Goal: Task Accomplishment & Management: Manage account settings

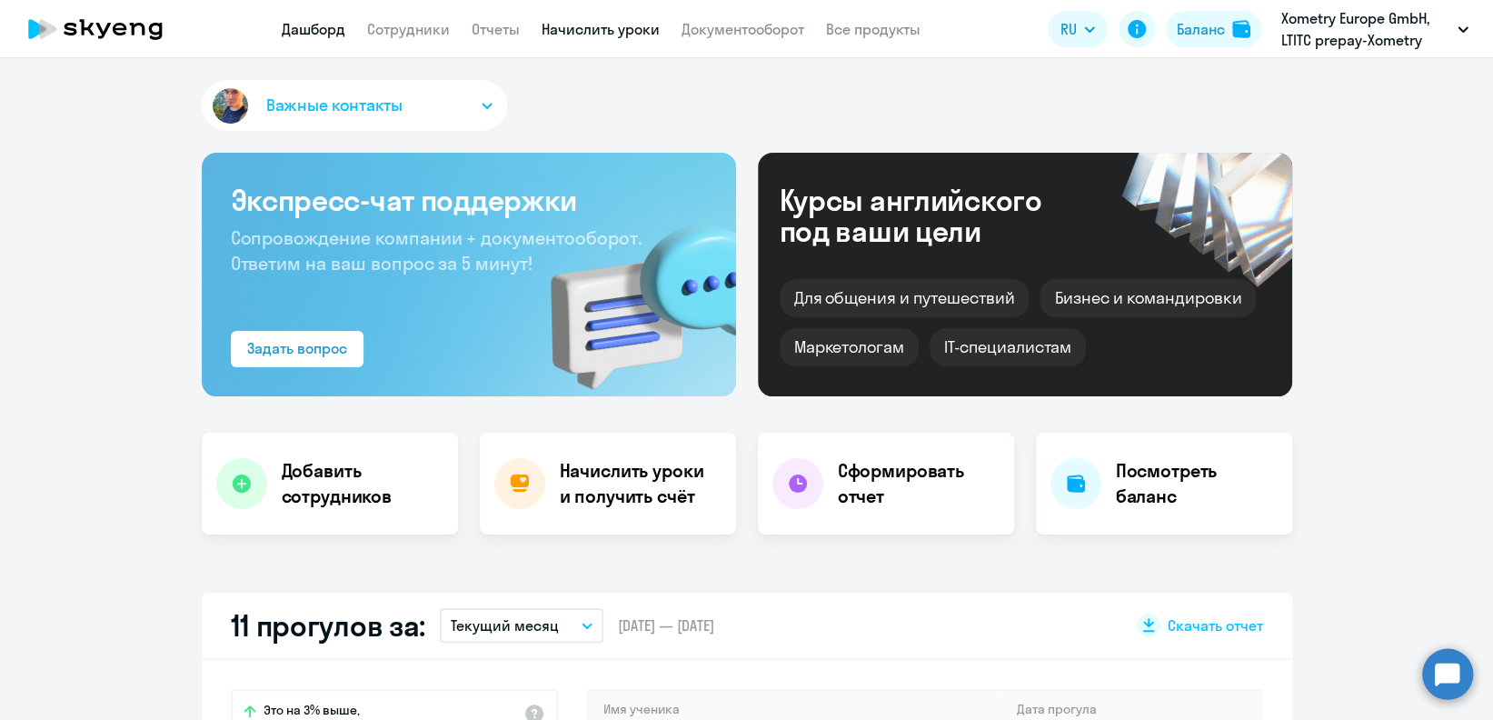
click at [651, 35] on link "Начислить уроки" at bounding box center [601, 29] width 118 height 18
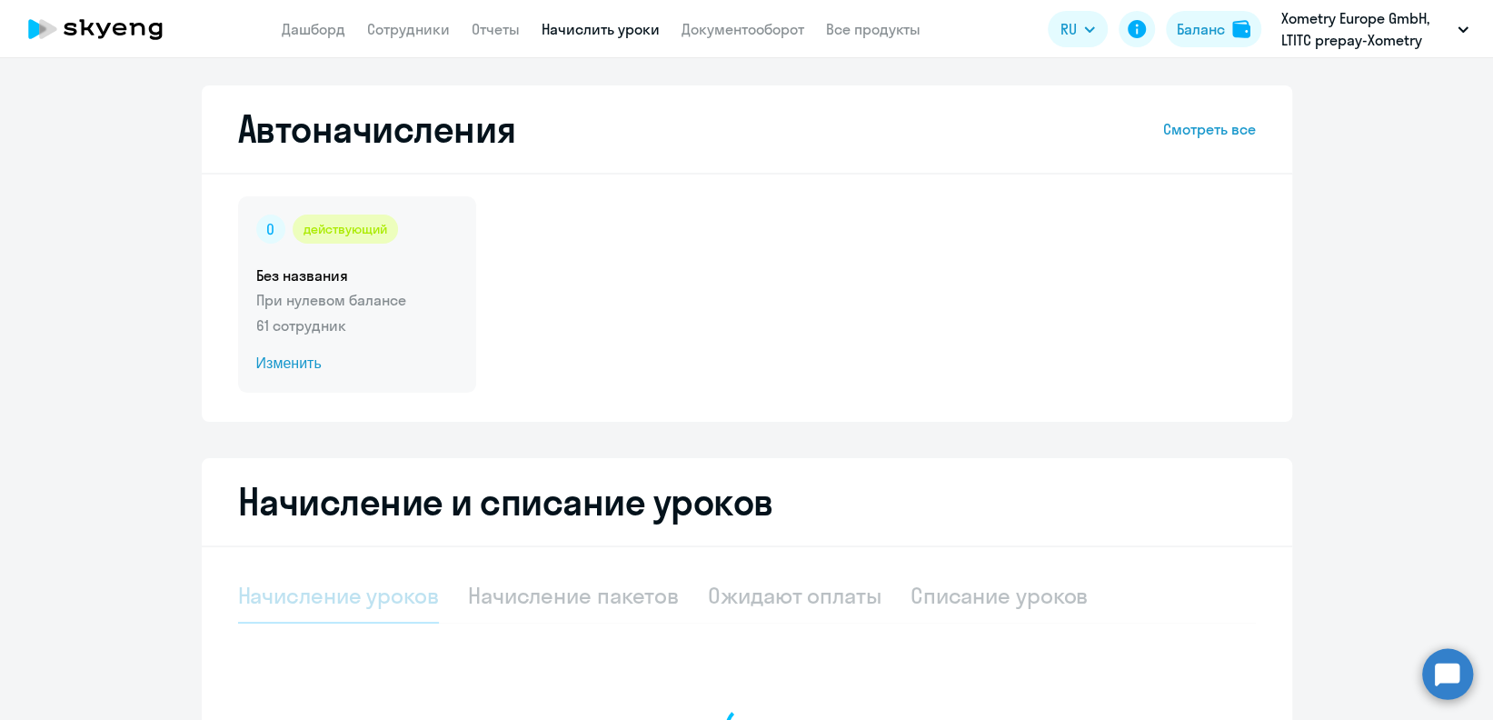
select select "10"
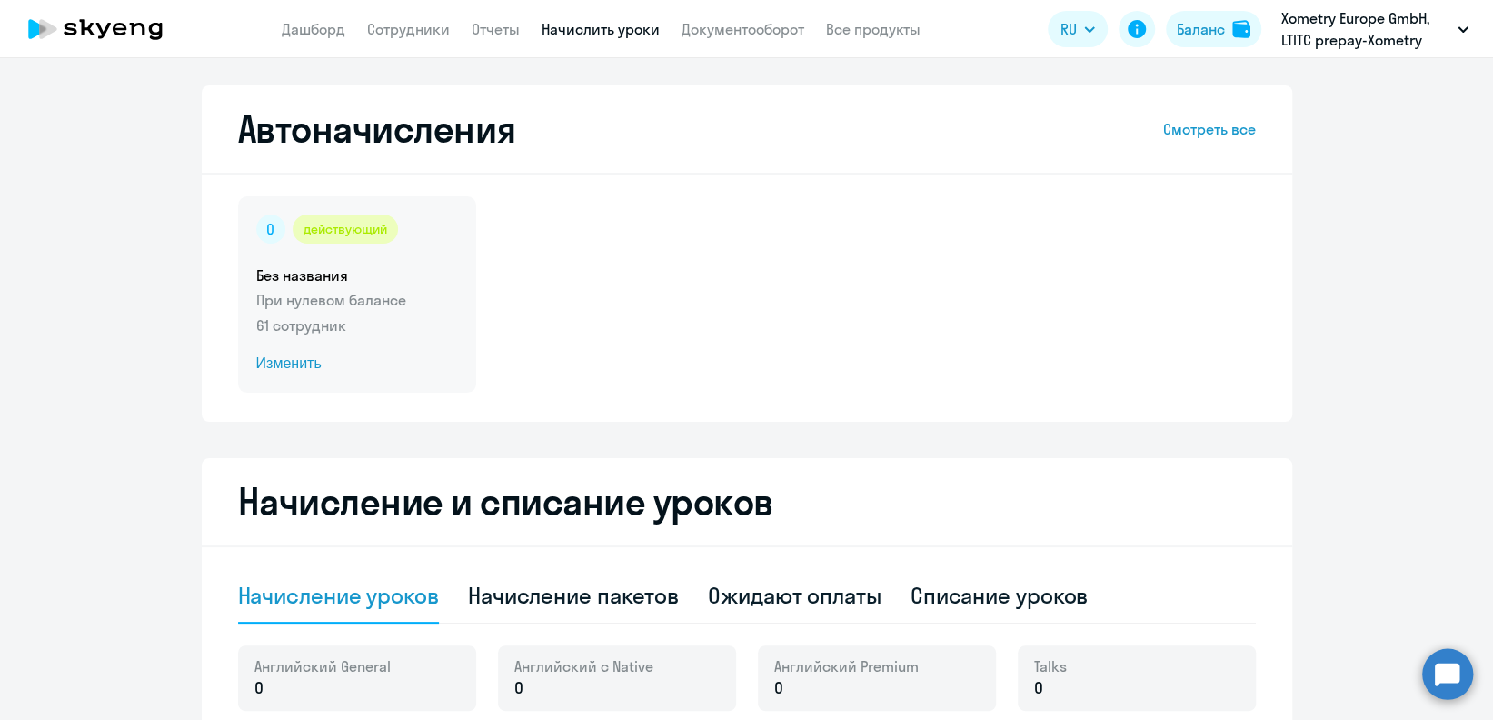
click at [289, 361] on span "Изменить" at bounding box center [357, 364] width 202 height 22
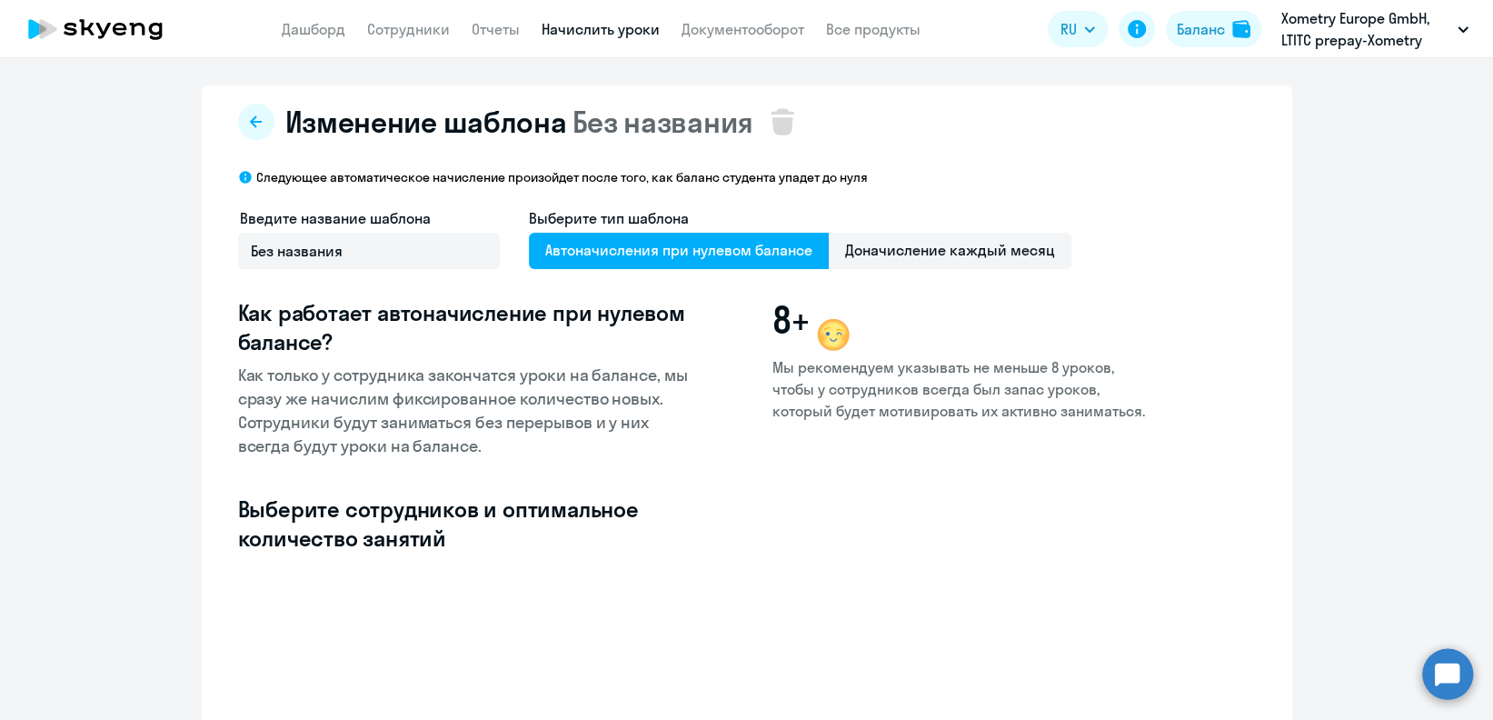
select select "10"
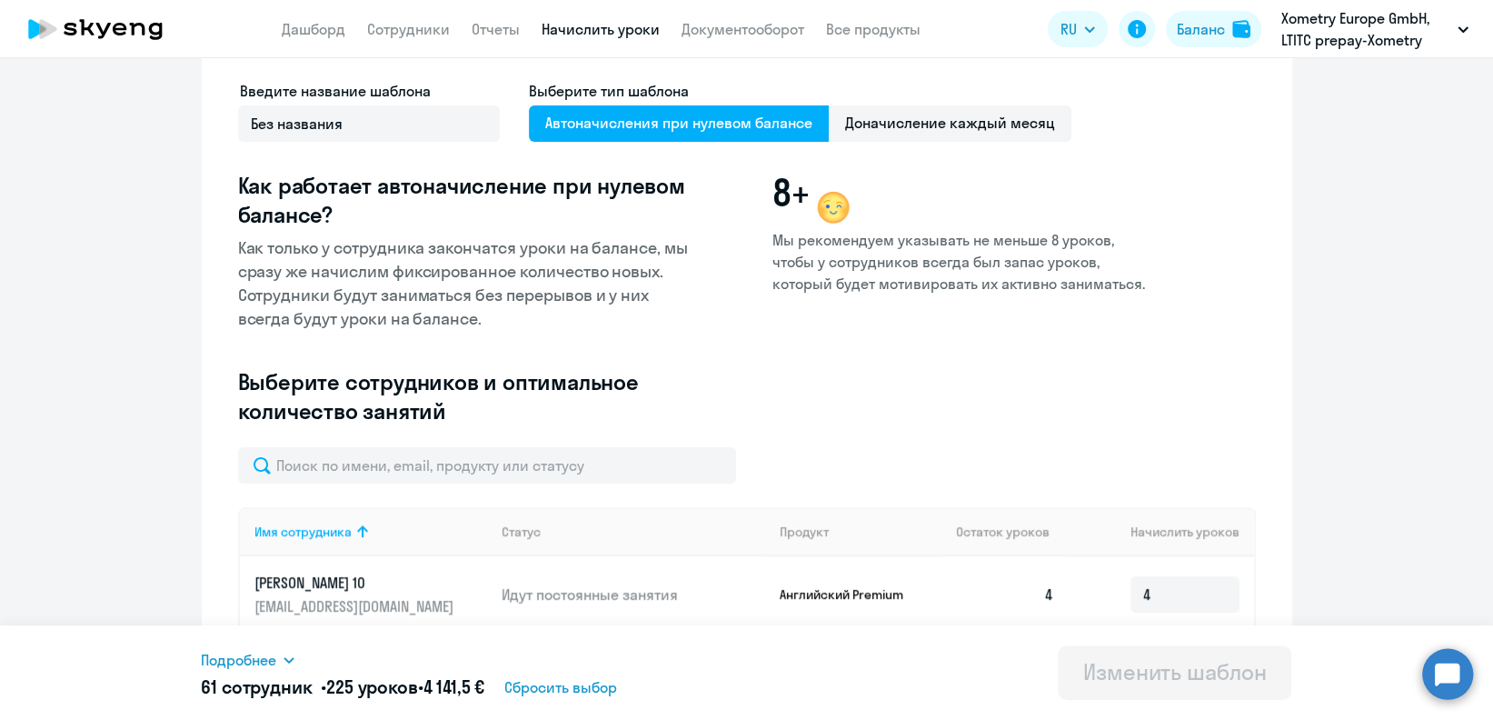
scroll to position [111, 0]
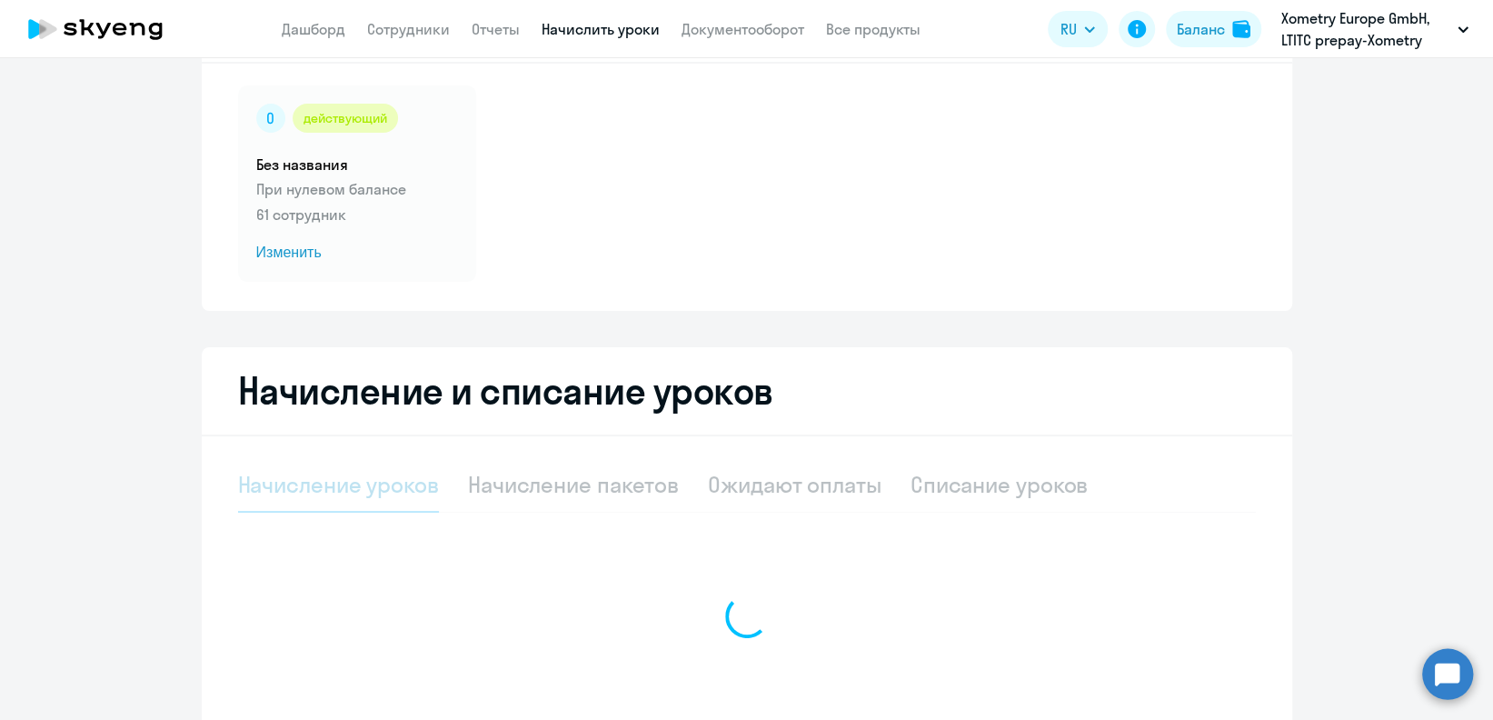
select select "10"
